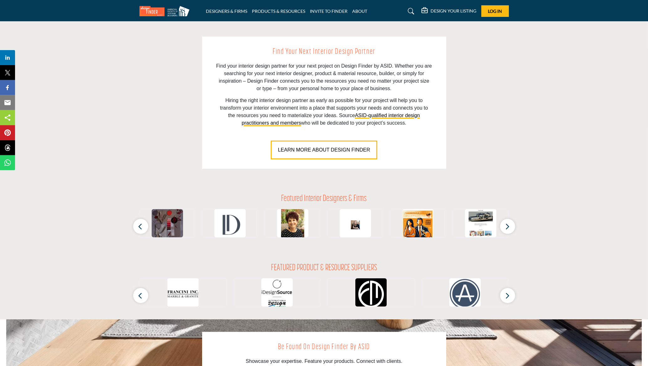
scroll to position [430, 0]
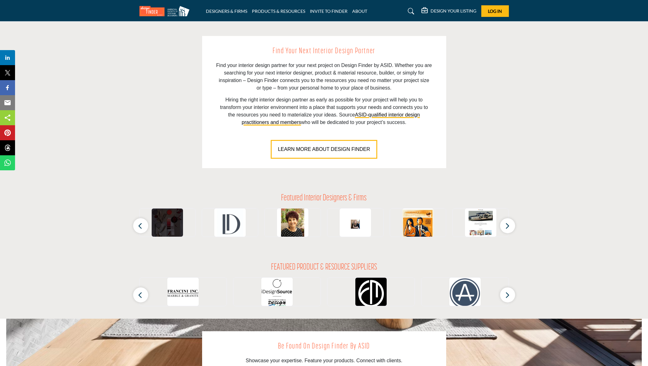
click at [165, 224] on img at bounding box center [167, 224] width 31 height 31
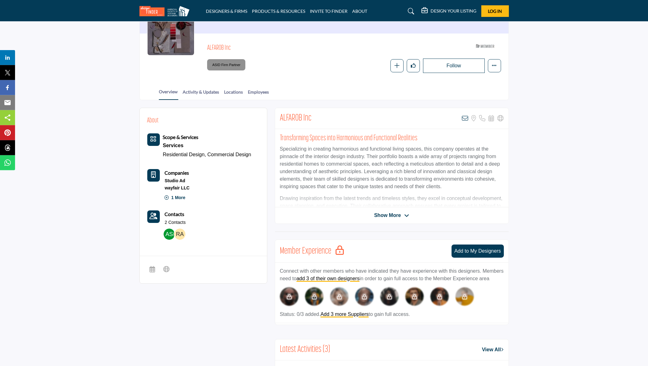
scroll to position [134, 0]
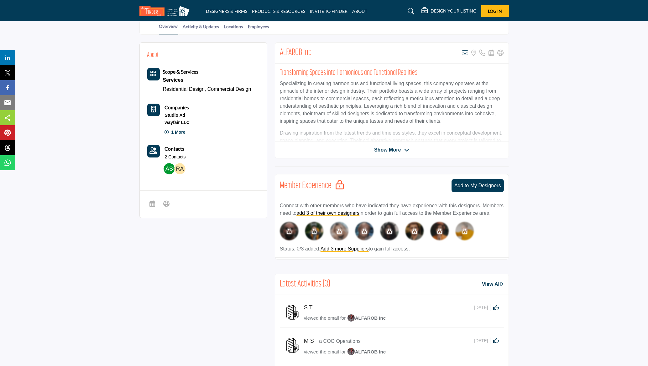
click at [293, 233] on img at bounding box center [289, 231] width 19 height 19
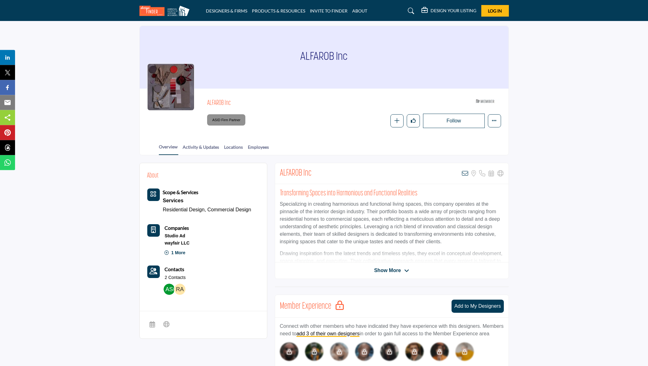
scroll to position [0, 0]
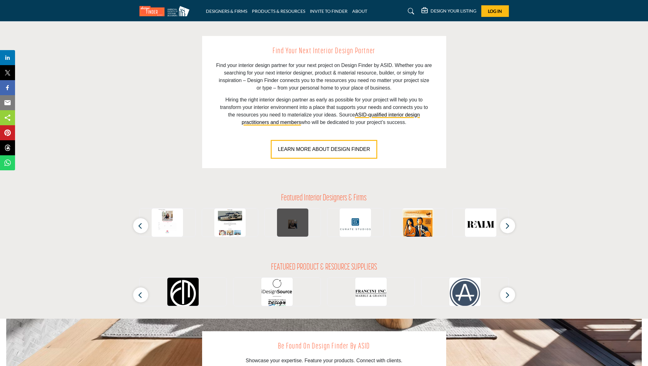
scroll to position [430, 0]
click at [233, 226] on img at bounding box center [229, 224] width 31 height 31
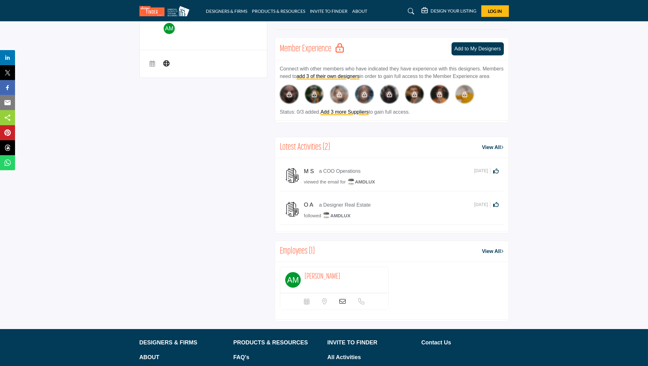
scroll to position [302, 0]
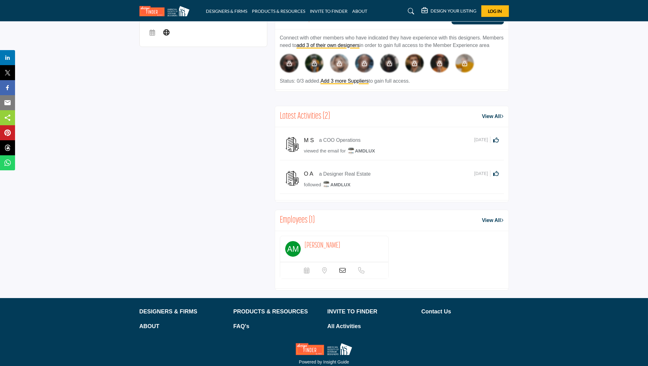
click at [291, 142] on img at bounding box center [292, 145] width 16 height 16
click at [322, 142] on p "a COO Operations" at bounding box center [340, 141] width 42 height 8
click at [361, 150] on span "AMDLUX" at bounding box center [361, 150] width 28 height 5
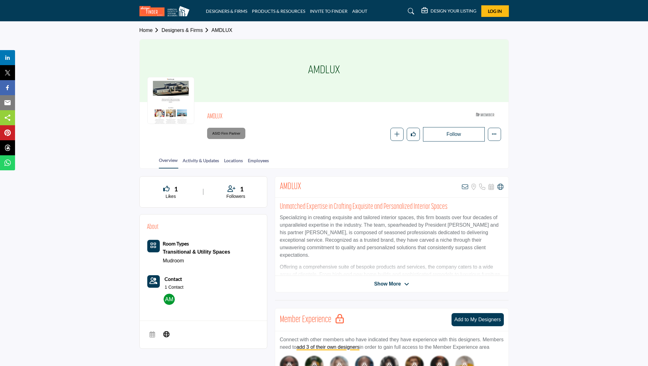
click at [403, 282] on span "Show More" at bounding box center [391, 284] width 35 height 8
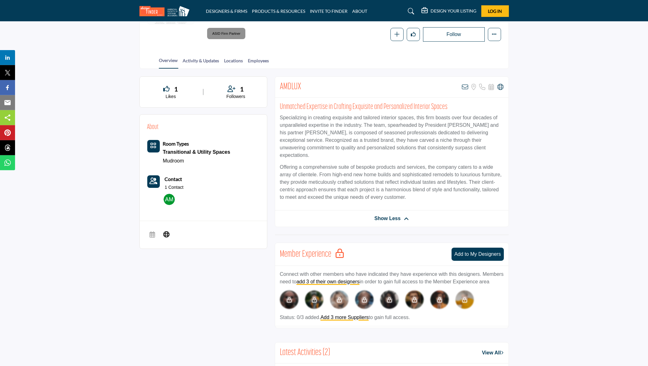
scroll to position [101, 0]
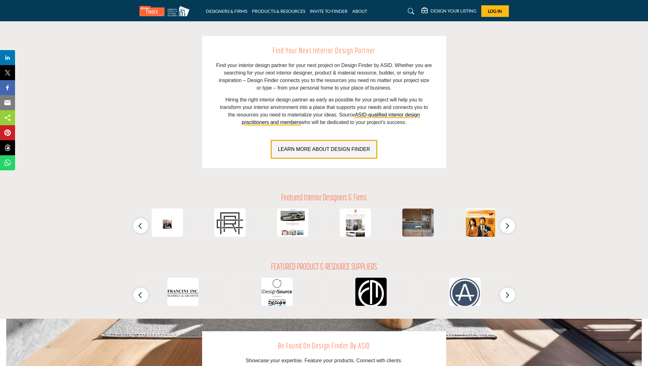
scroll to position [430, 0]
click at [508, 225] on icon "button" at bounding box center [507, 226] width 5 height 8
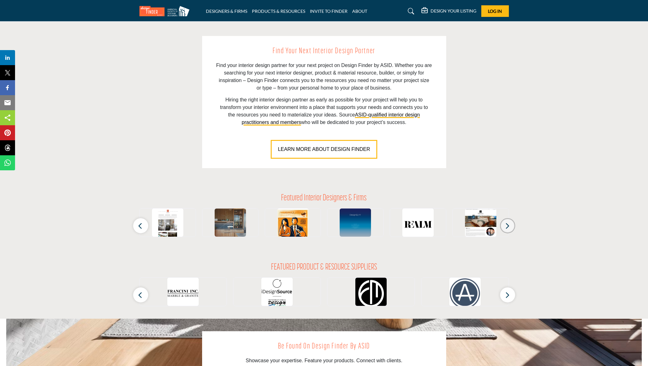
click at [505, 229] on icon "button" at bounding box center [507, 226] width 5 height 8
click at [507, 226] on icon "button" at bounding box center [507, 226] width 5 height 8
click at [135, 224] on button "button" at bounding box center [140, 225] width 15 height 15
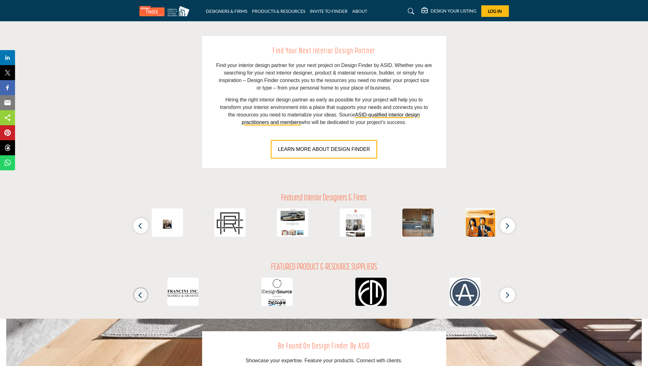
click at [137, 292] on button "button" at bounding box center [140, 295] width 15 height 15
click at [507, 293] on icon "button" at bounding box center [507, 295] width 5 height 8
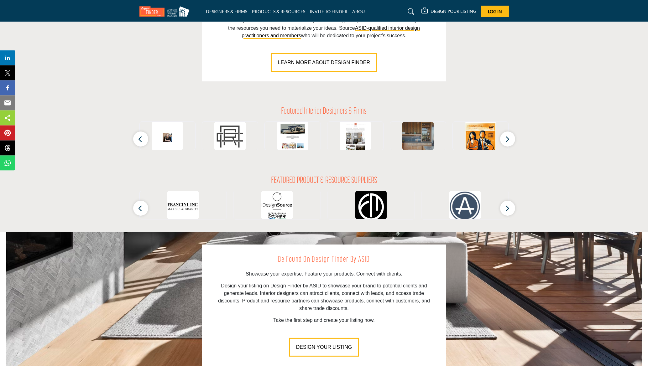
scroll to position [433, 0]
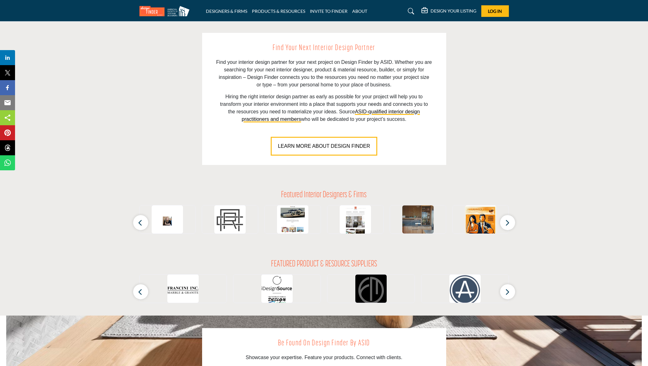
click at [371, 285] on img at bounding box center [370, 290] width 31 height 31
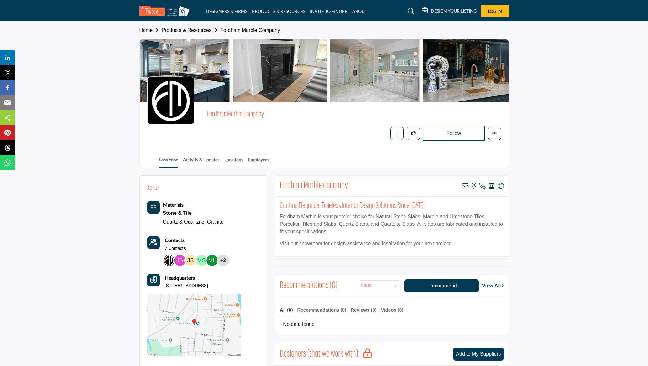
click at [205, 66] on div at bounding box center [324, 70] width 369 height 63
click at [203, 61] on div at bounding box center [324, 70] width 369 height 63
click at [210, 71] on div at bounding box center [324, 70] width 369 height 63
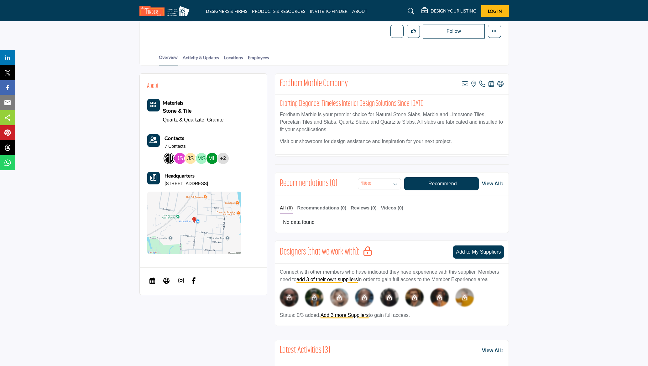
scroll to position [96, 0]
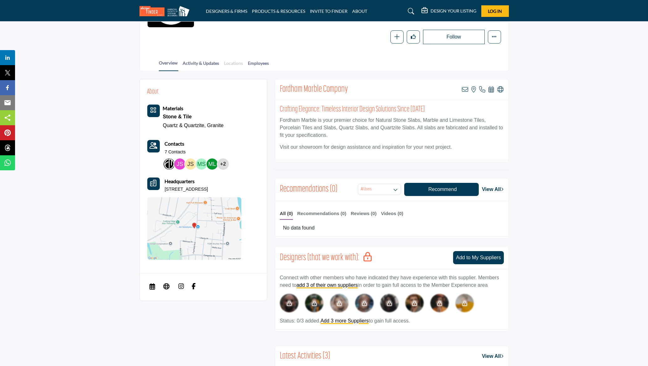
click at [241, 61] on link "Locations" at bounding box center [233, 65] width 19 height 11
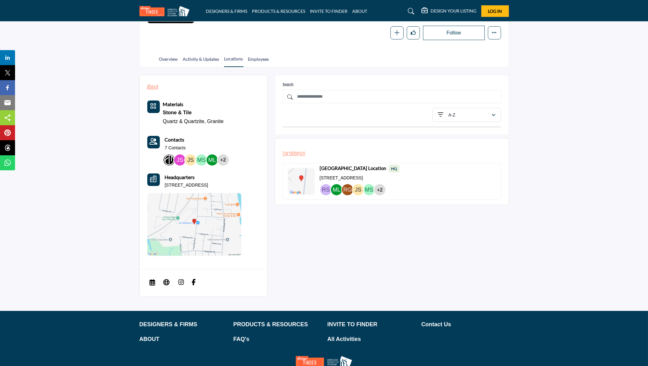
scroll to position [101, 0]
click at [208, 225] on img at bounding box center [194, 224] width 94 height 63
